Goal: Transaction & Acquisition: Download file/media

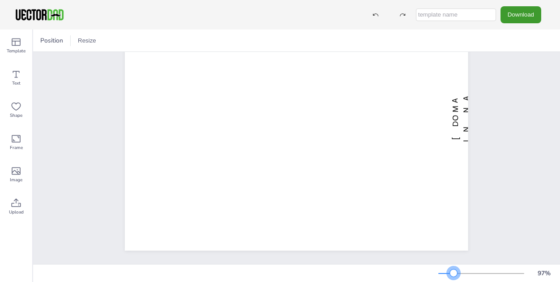
scroll to position [73, 0]
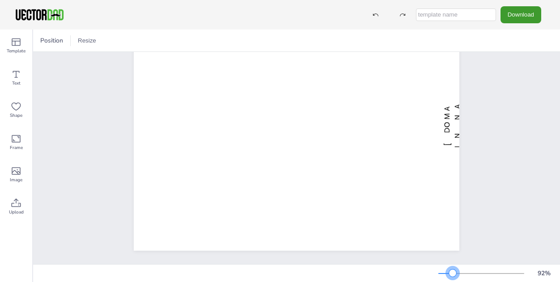
click at [453, 272] on div at bounding box center [452, 272] width 7 height 7
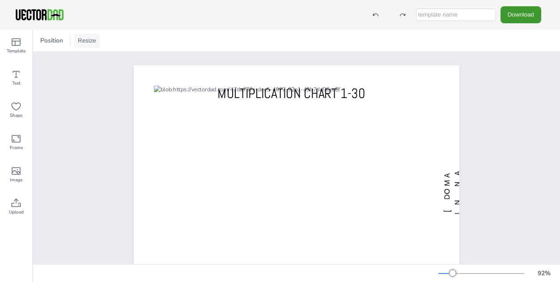
click at [76, 37] on button "Resize" at bounding box center [87, 41] width 26 height 14
click at [88, 43] on li "A4 Landscape (11.75in x 8.25in)" at bounding box center [128, 41] width 108 height 17
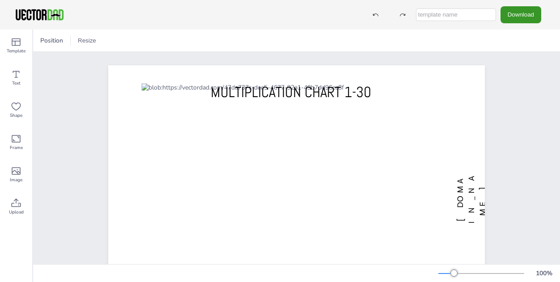
click at [501, 19] on button "Download" at bounding box center [521, 14] width 41 height 17
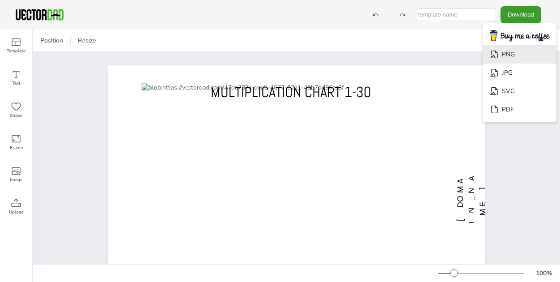
click at [515, 52] on li "PNG" at bounding box center [519, 54] width 73 height 18
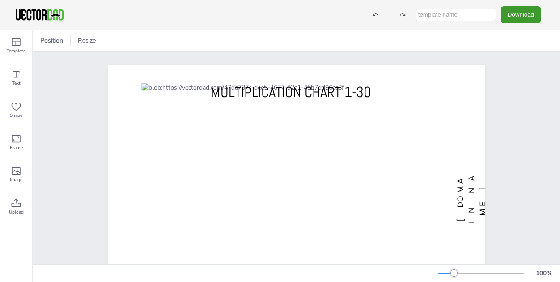
click at [516, 24] on div "Download PNG JPG SVG PDF" at bounding box center [280, 15] width 560 height 30
click at [515, 14] on button "Download" at bounding box center [521, 14] width 41 height 17
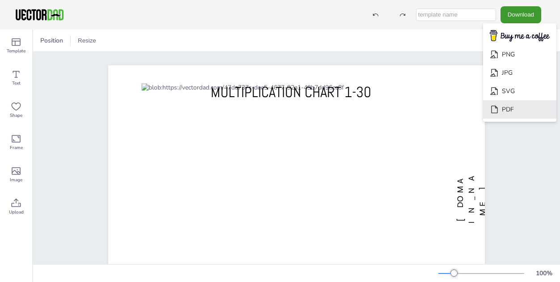
click at [509, 111] on li "PDF" at bounding box center [519, 109] width 73 height 18
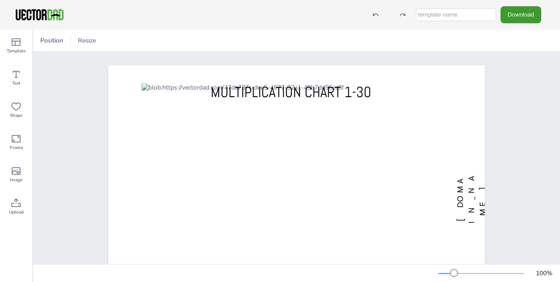
click at [426, 8] on div "Download PNG JPG SVG PDF" at bounding box center [455, 14] width 184 height 17
